Goal: Task Accomplishment & Management: Manage account settings

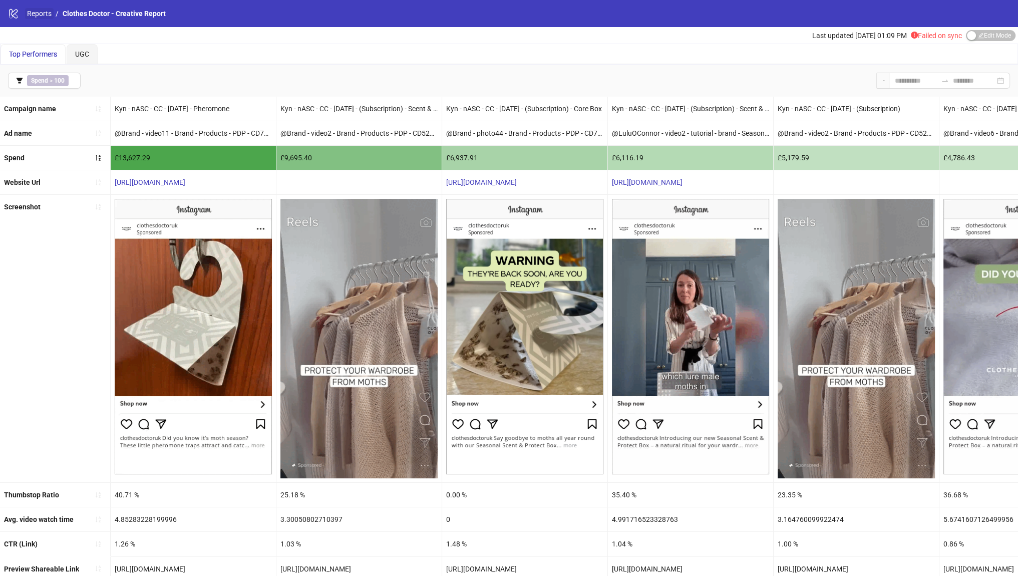
click at [37, 14] on link "Reports" at bounding box center [39, 13] width 29 height 11
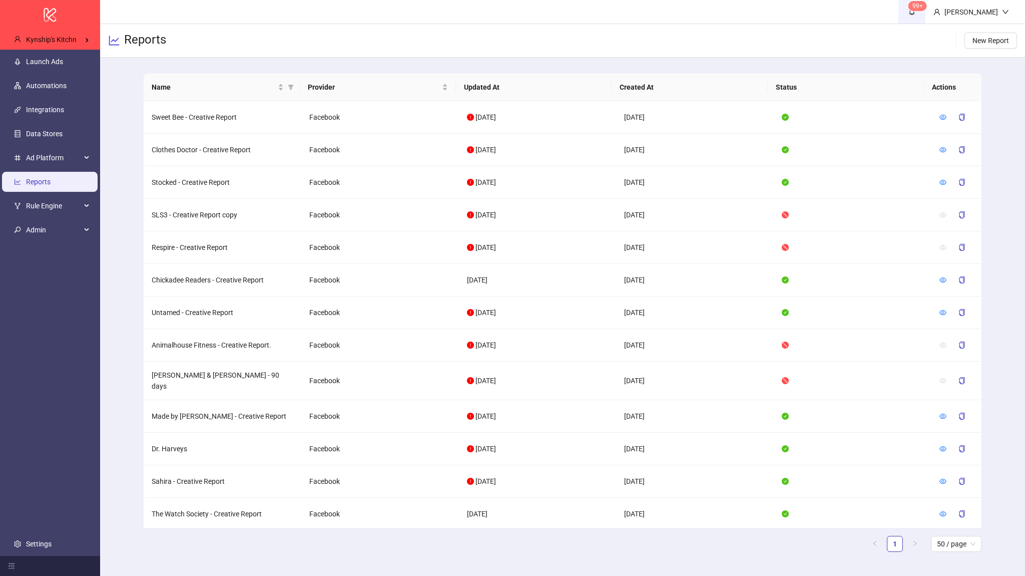
click at [918, 17] on span "99+" at bounding box center [912, 11] width 11 height 11
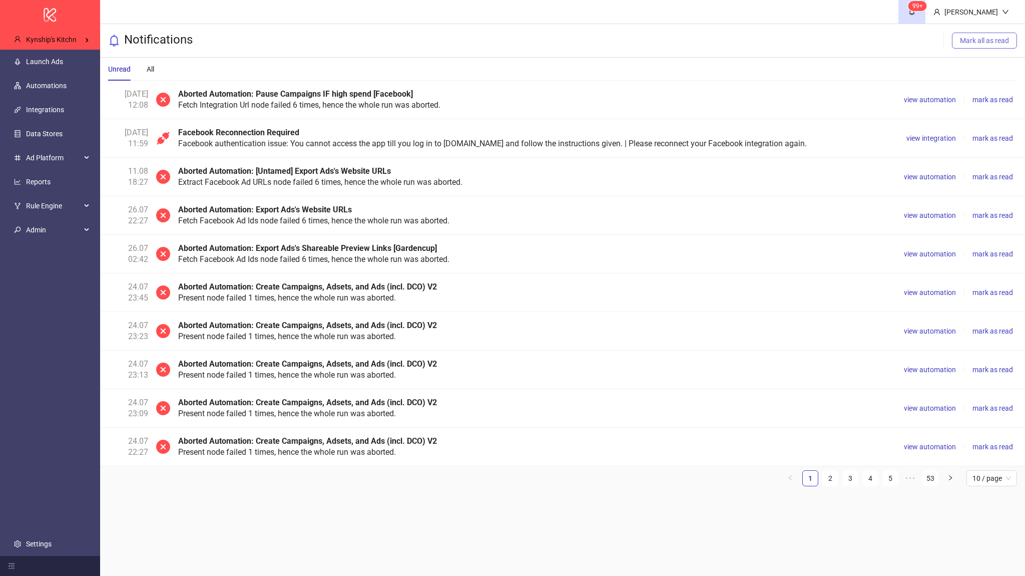
click at [971, 44] on span "Mark all as read" at bounding box center [984, 41] width 49 height 8
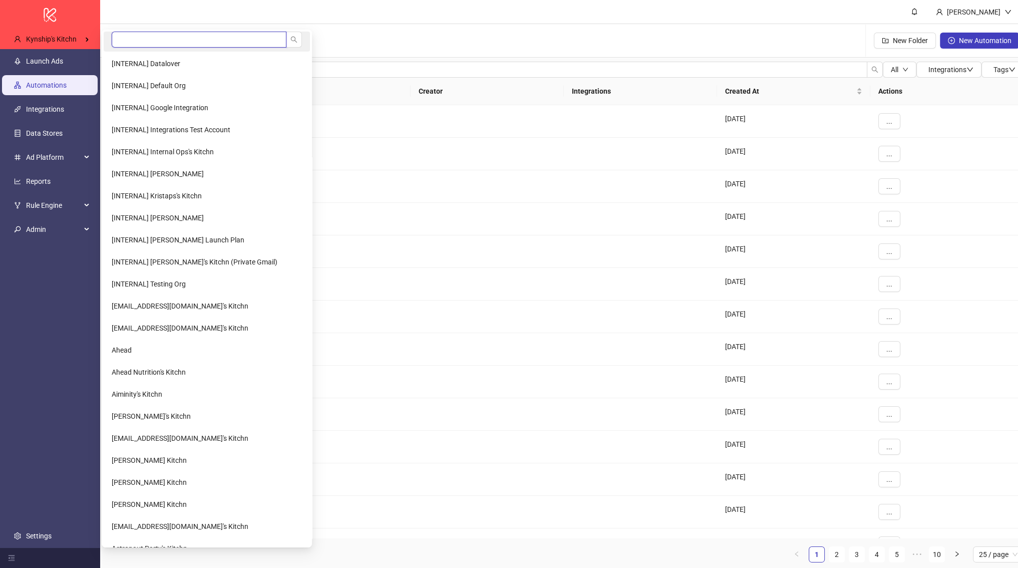
click at [187, 38] on input "search" at bounding box center [199, 40] width 175 height 16
type input "*****"
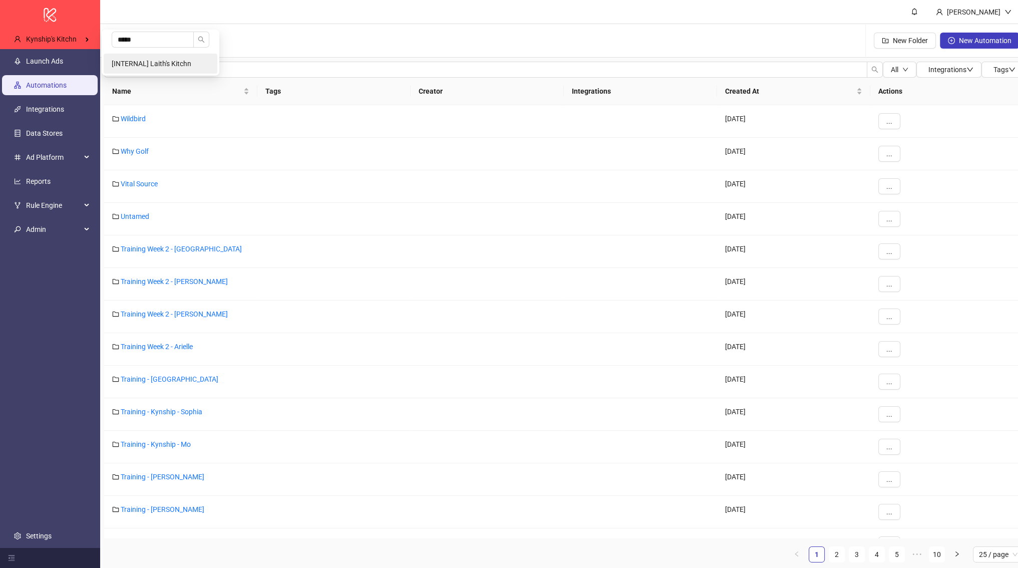
click at [140, 59] on li "[INTERNAL] Laith's Kitchn" at bounding box center [161, 64] width 114 height 20
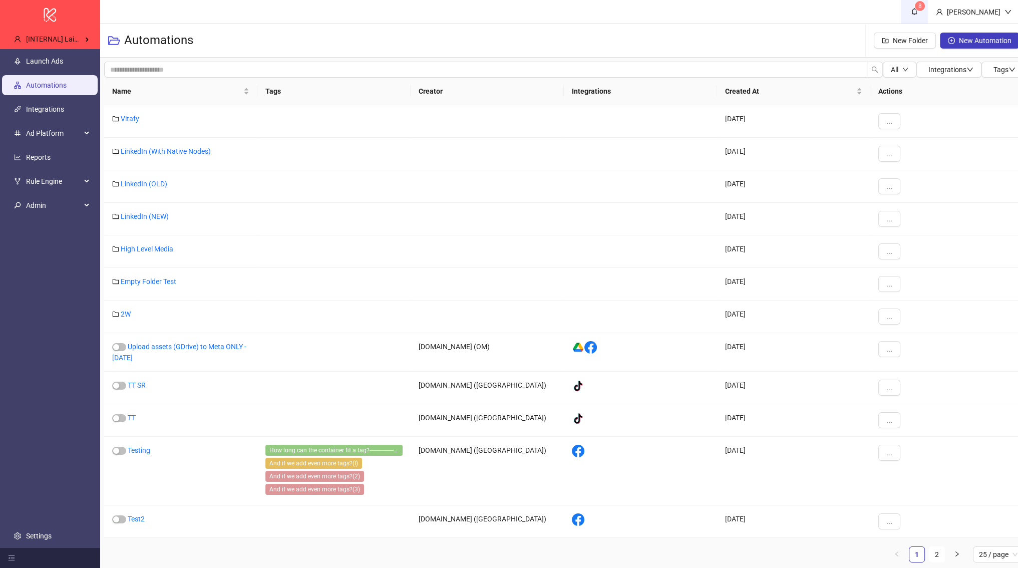
click at [918, 11] on link "8" at bounding box center [914, 12] width 27 height 24
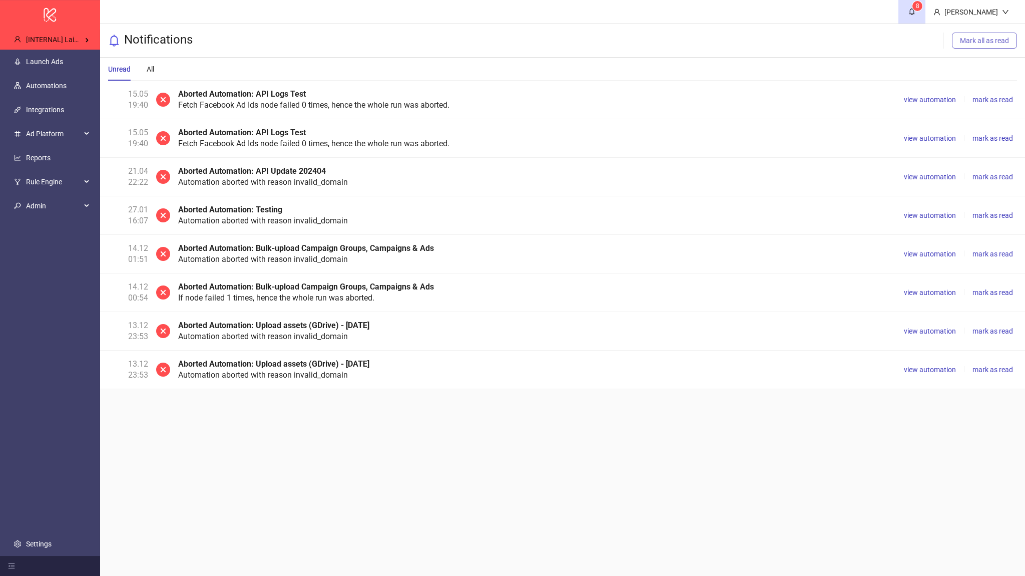
click at [962, 40] on span "Mark all as read" at bounding box center [984, 41] width 49 height 8
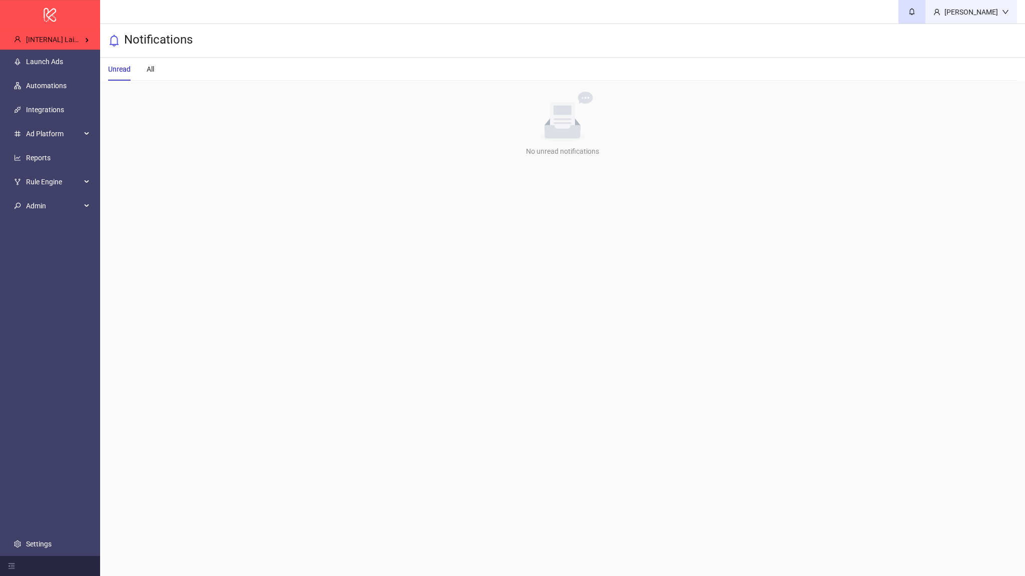
click at [973, 22] on div "[PERSON_NAME]" at bounding box center [972, 12] width 92 height 24
click at [147, 73] on div "All" at bounding box center [151, 69] width 8 height 11
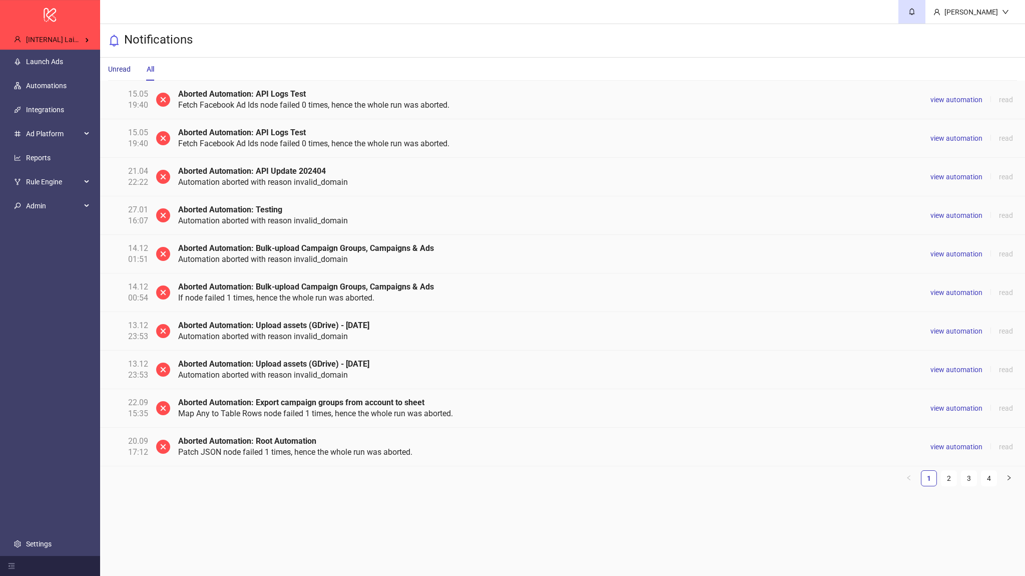
click at [122, 72] on div "Unread" at bounding box center [119, 69] width 23 height 11
